Goal: Task Accomplishment & Management: Complete application form

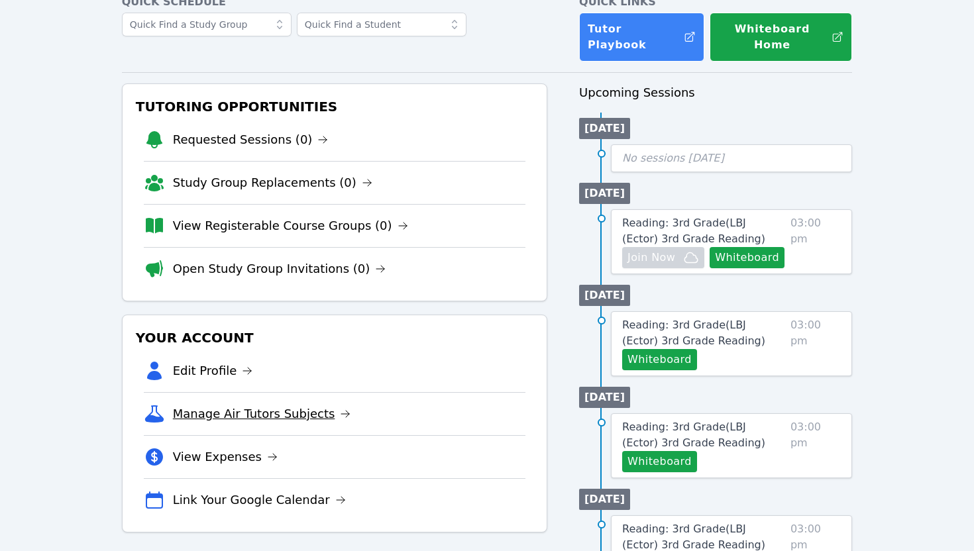
scroll to position [111, 0]
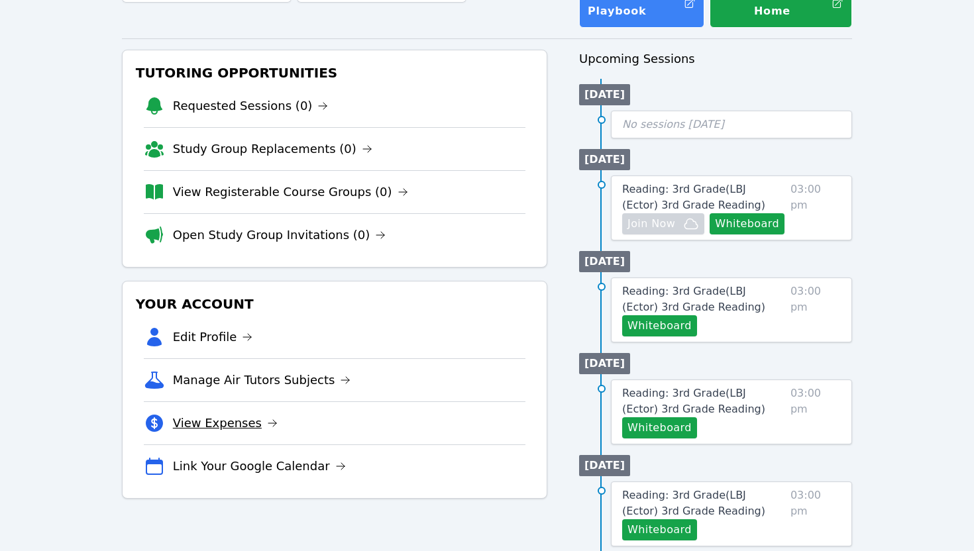
click at [229, 414] on link "View Expenses" at bounding box center [225, 423] width 105 height 19
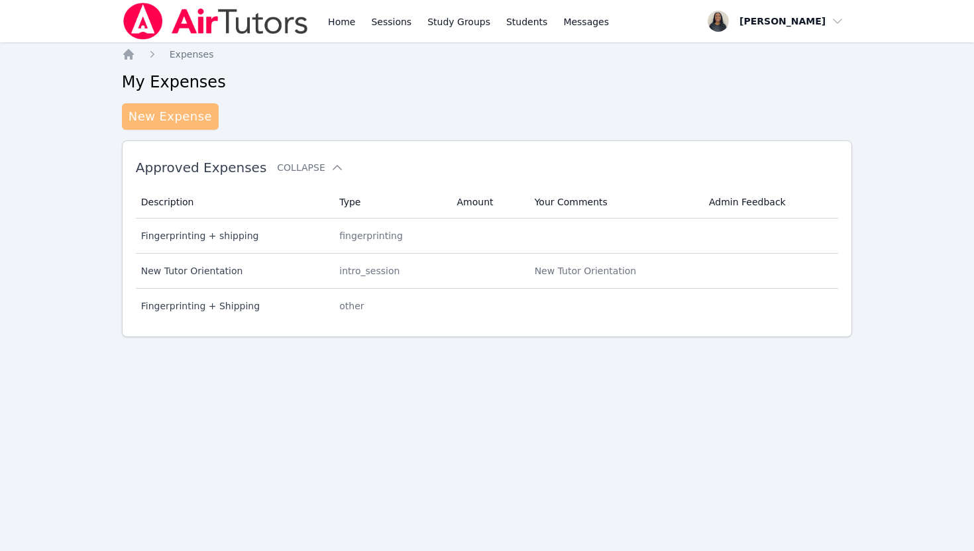
click at [187, 123] on link "New Expense" at bounding box center [170, 116] width 97 height 26
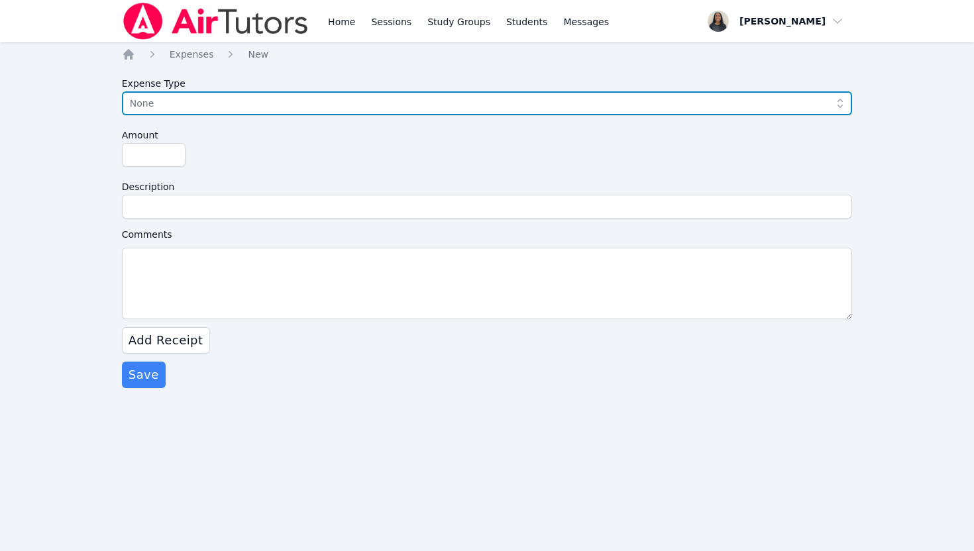
click at [180, 108] on span "None" at bounding box center [478, 103] width 696 height 16
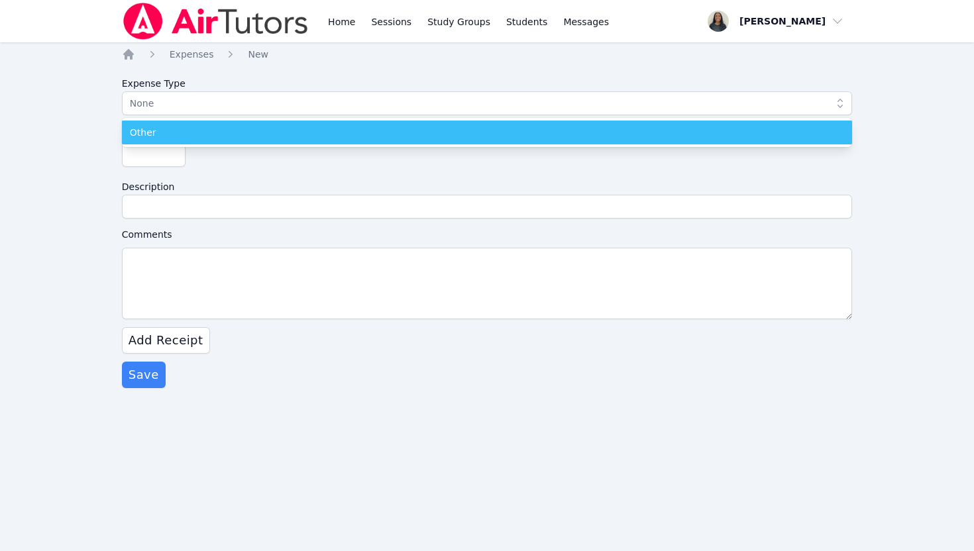
click at [175, 136] on div "Other" at bounding box center [487, 132] width 715 height 13
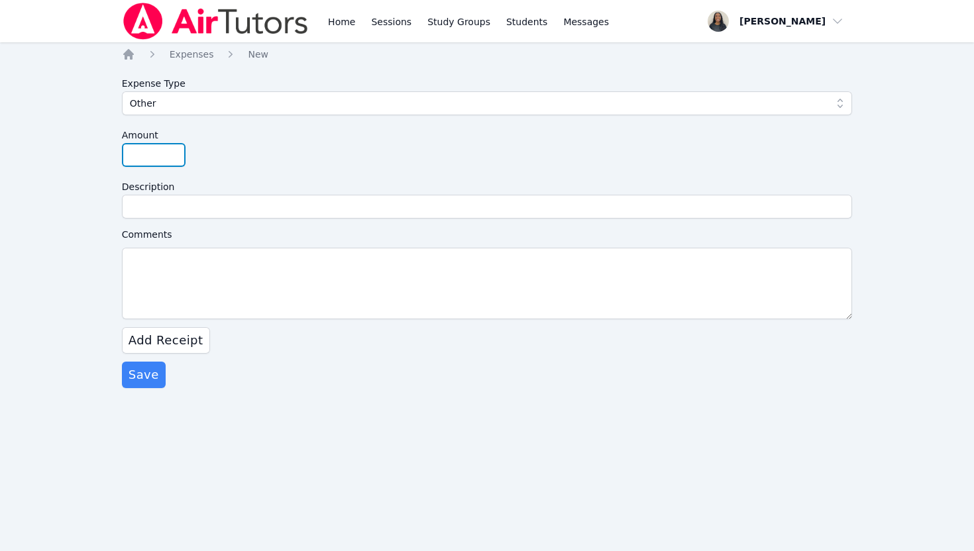
click at [151, 158] on input "Amount" at bounding box center [154, 155] width 64 height 24
click at [180, 343] on span "Add Receipt" at bounding box center [166, 340] width 75 height 19
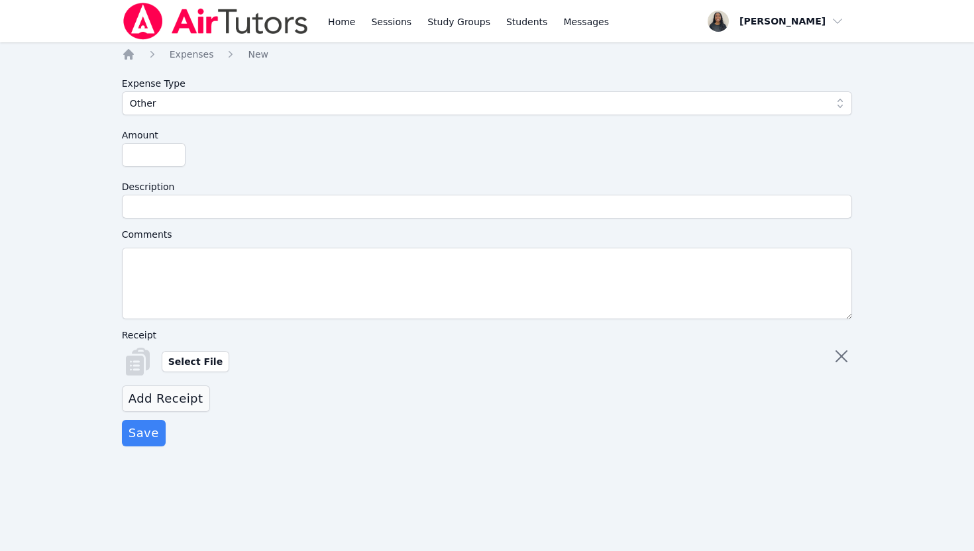
click at [170, 401] on span "Add Receipt" at bounding box center [166, 399] width 75 height 19
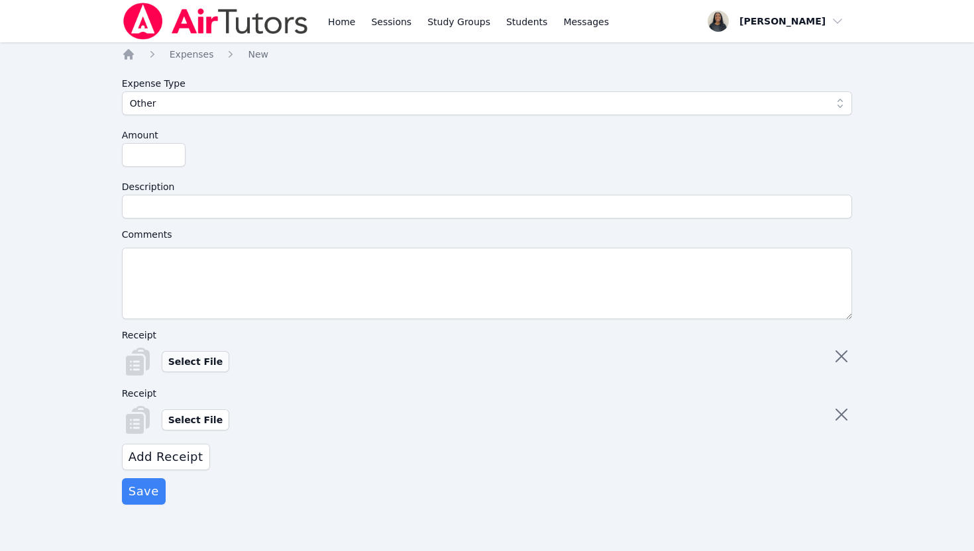
click at [189, 360] on label "Select File" at bounding box center [196, 361] width 68 height 21
click at [0, 0] on input "Select File" at bounding box center [0, 0] width 0 height 0
click at [179, 418] on label "Select File" at bounding box center [196, 419] width 68 height 21
click at [0, 0] on input "Select File" at bounding box center [0, 0] width 0 height 0
click at [194, 456] on span "Add Receipt" at bounding box center [166, 457] width 75 height 19
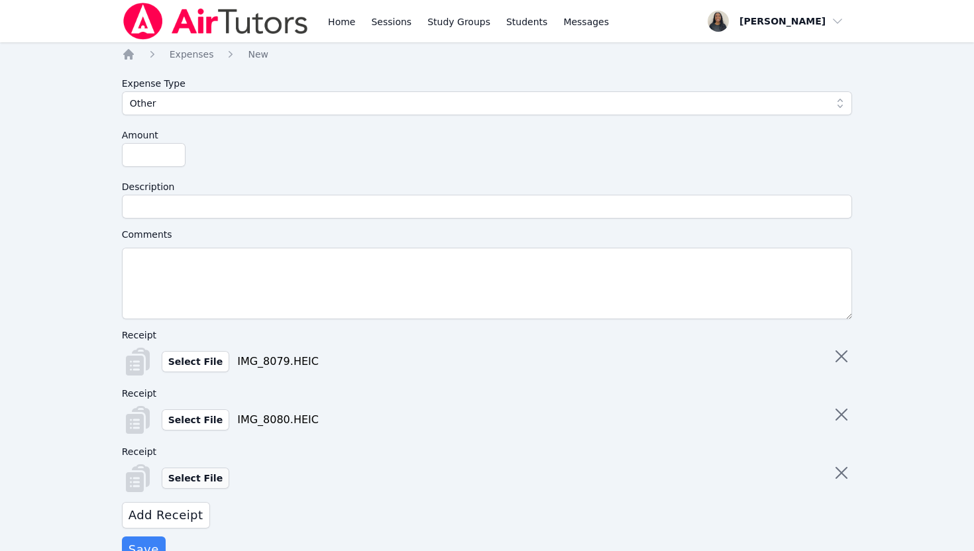
click at [189, 479] on label "Select File" at bounding box center [196, 478] width 68 height 21
click at [0, 0] on input "Select File" at bounding box center [0, 0] width 0 height 0
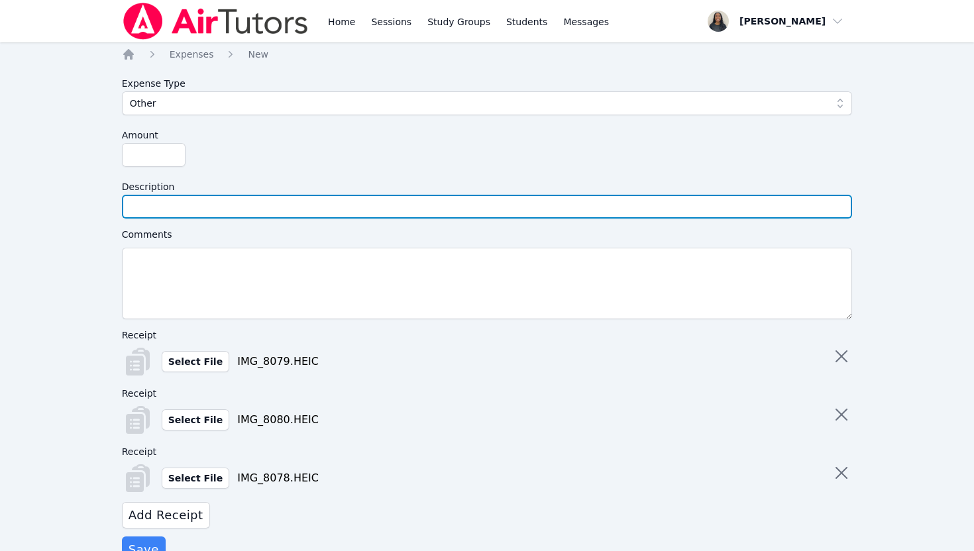
click at [259, 216] on input "Description" at bounding box center [487, 207] width 731 height 24
type input "Fingerprinting + Shipping"
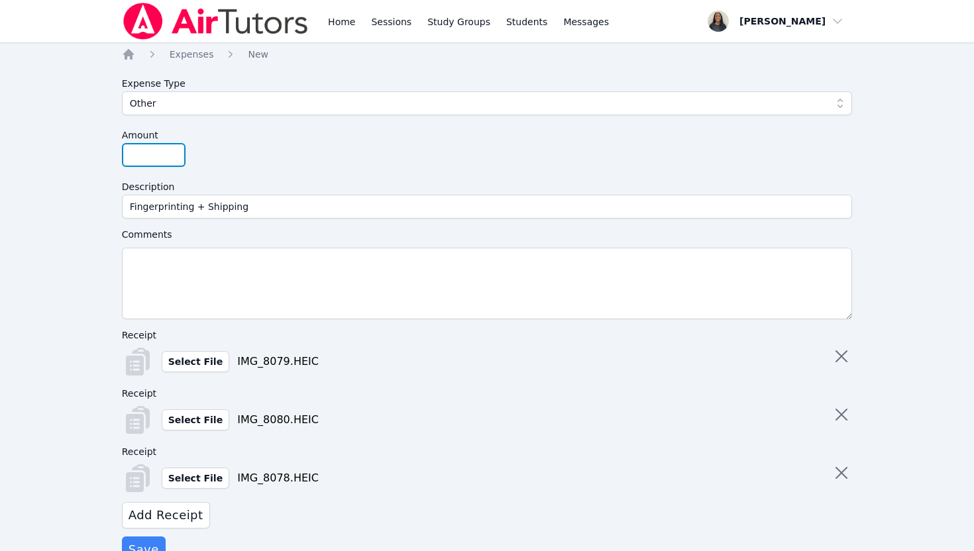
click at [151, 160] on input "Amount" at bounding box center [154, 155] width 64 height 24
type input "61"
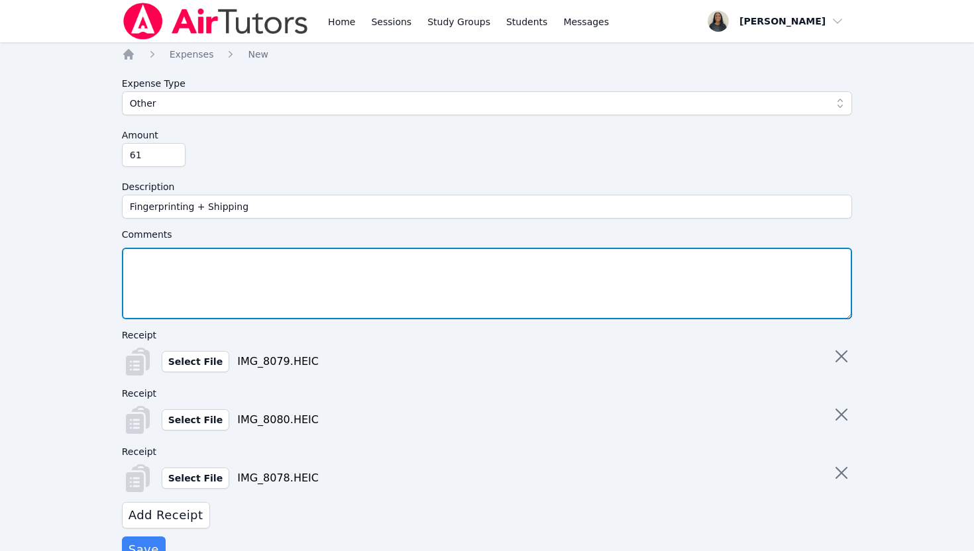
click at [174, 269] on textarea "Comments" at bounding box center [487, 284] width 731 height 72
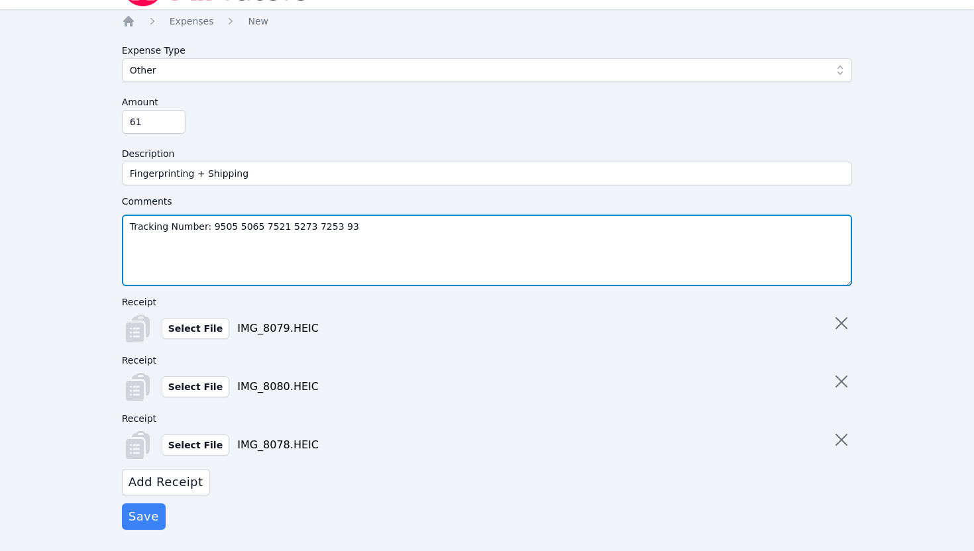
scroll to position [38, 0]
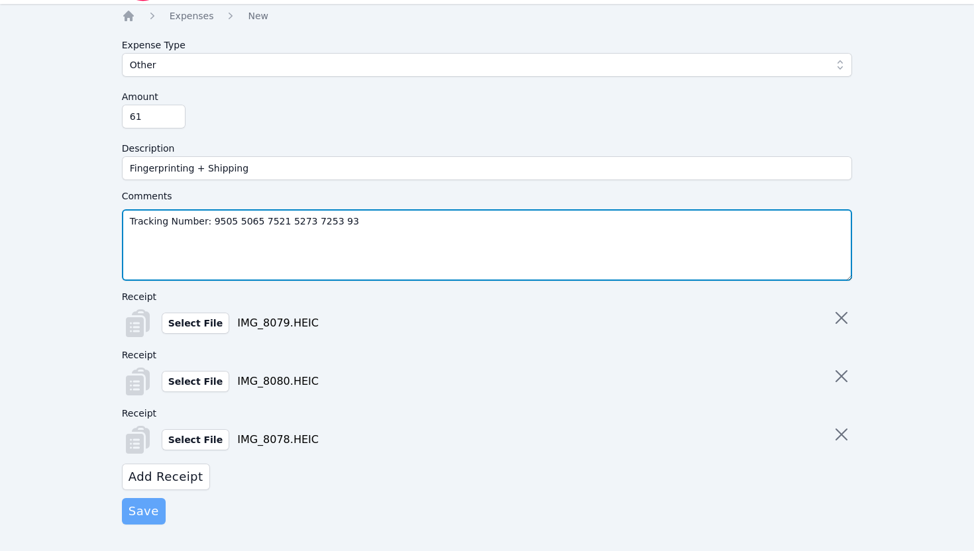
type textarea "Tracking Number: 9505 5065 7521 5273 7253 93"
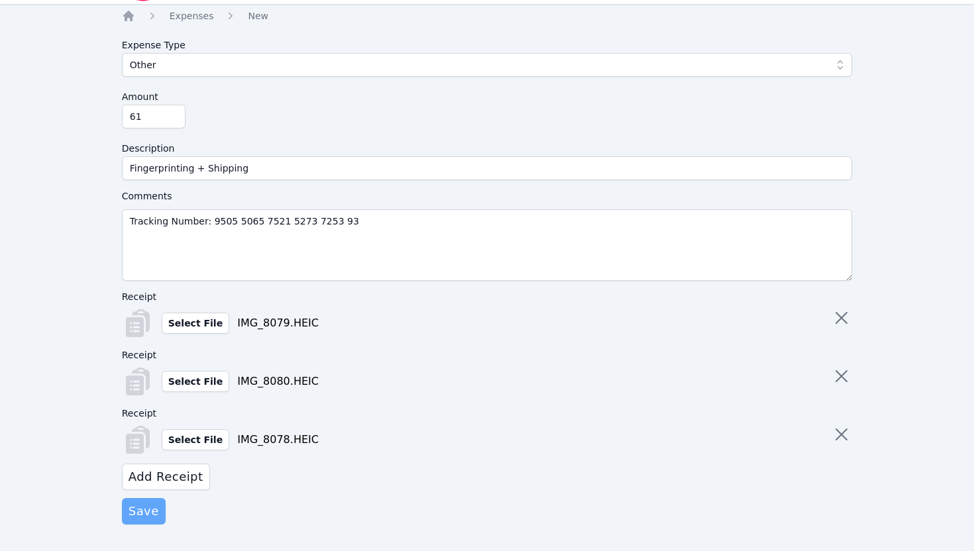
click at [152, 514] on span "Save" at bounding box center [144, 511] width 30 height 19
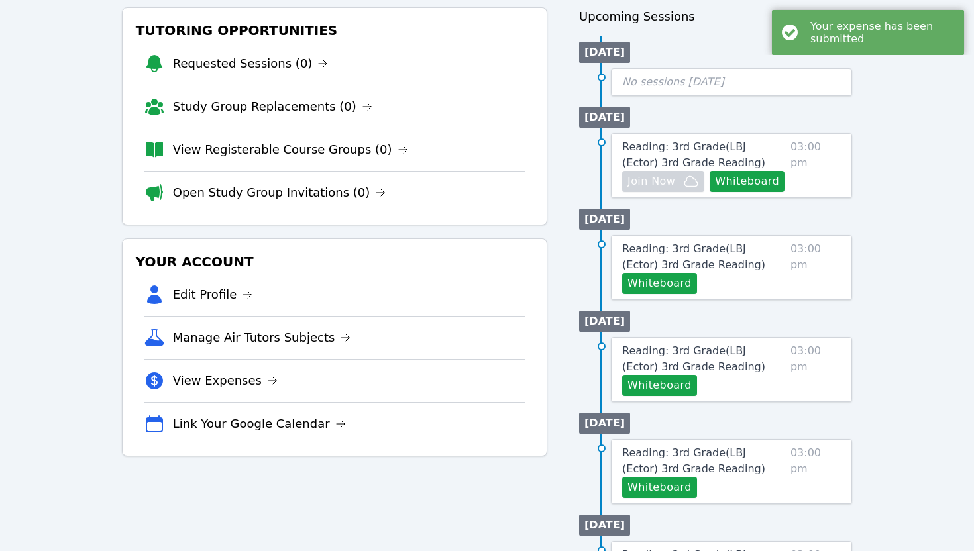
scroll to position [229, 0]
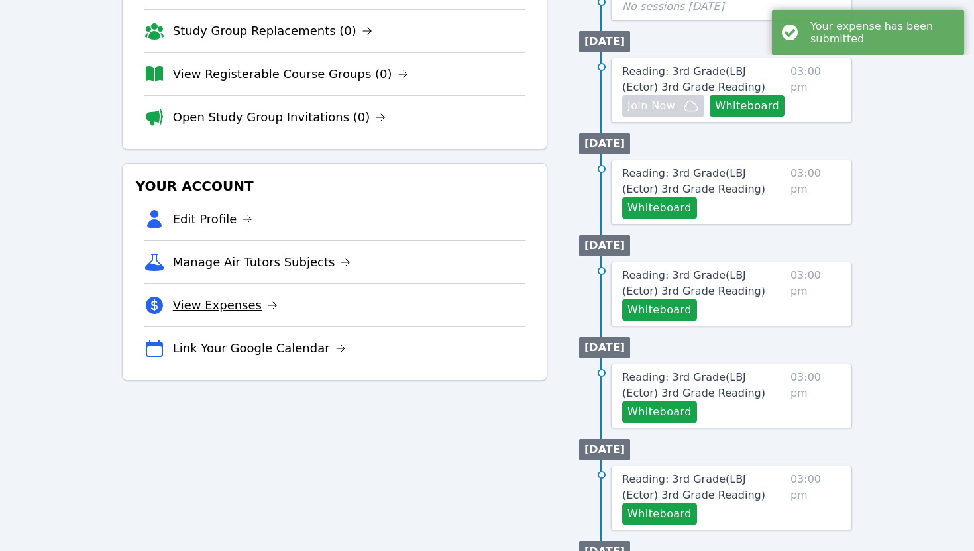
click at [207, 296] on link "View Expenses" at bounding box center [225, 305] width 105 height 19
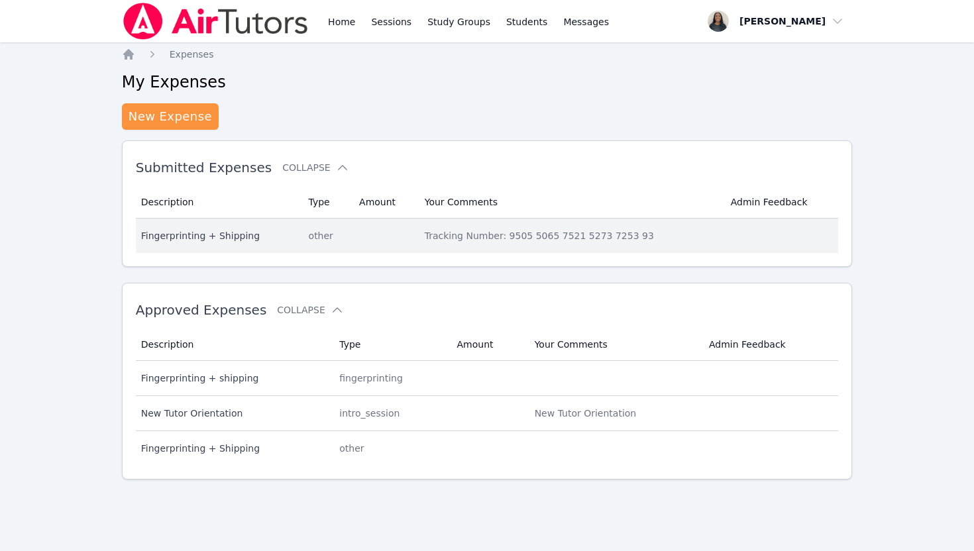
click at [238, 238] on div "Fingerprinting + Shipping" at bounding box center [217, 235] width 152 height 13
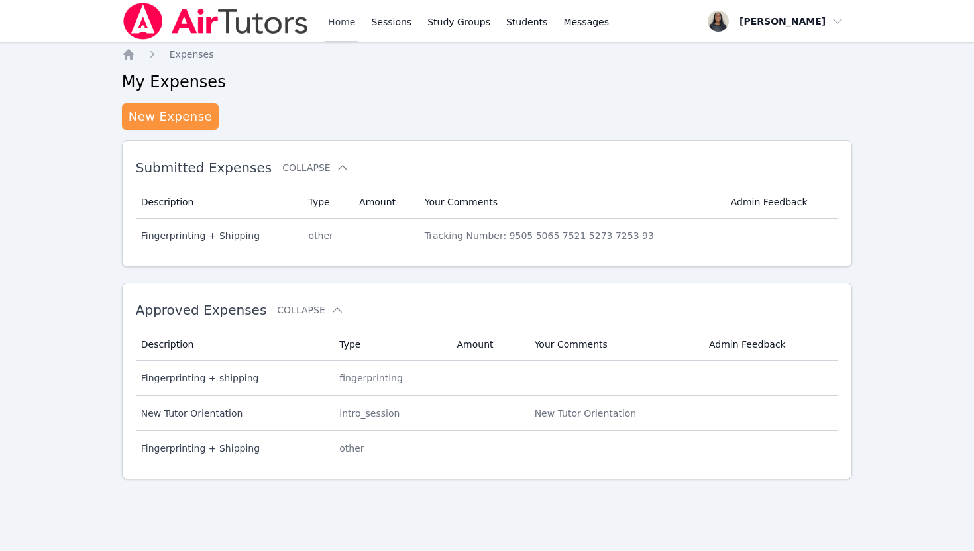
click at [342, 24] on link "Home" at bounding box center [341, 21] width 32 height 42
